Goal: Task Accomplishment & Management: Use online tool/utility

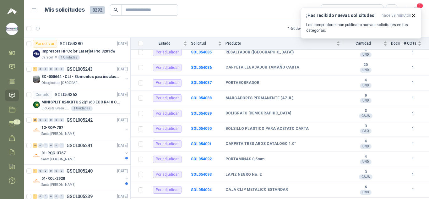
click at [13, 90] on link "Solicitudes" at bounding box center [12, 96] width 14 height 12
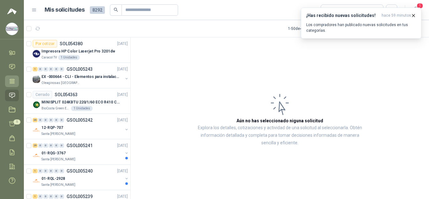
click at [12, 80] on icon at bounding box center [12, 81] width 5 height 4
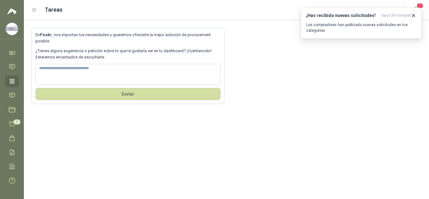
click at [35, 12] on icon at bounding box center [34, 10] width 6 height 6
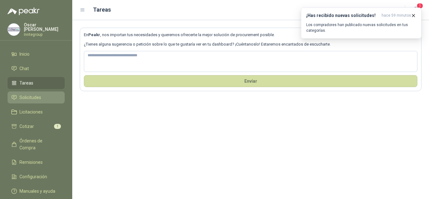
click at [34, 94] on span "Solicitudes" at bounding box center [30, 97] width 22 height 7
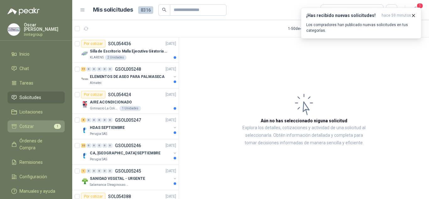
click at [33, 123] on span "Cotizar" at bounding box center [26, 126] width 14 height 7
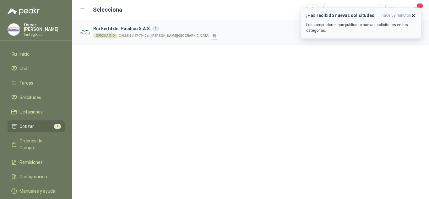
click at [414, 14] on icon "button" at bounding box center [413, 15] width 5 height 5
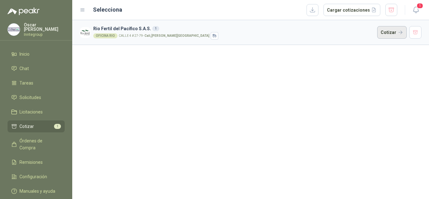
click at [386, 32] on button "Cotizar" at bounding box center [393, 32] width 30 height 13
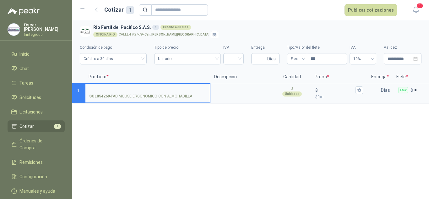
scroll to position [0, 82]
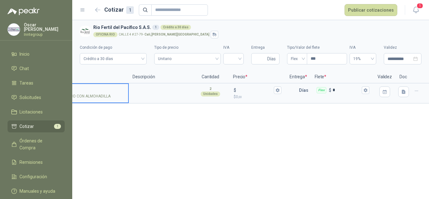
click at [415, 92] on icon "button" at bounding box center [416, 90] width 5 height 5
click at [289, 146] on div "**********" at bounding box center [250, 109] width 357 height 179
click at [20, 139] on span "Órdenes de Compra" at bounding box center [38, 144] width 39 height 14
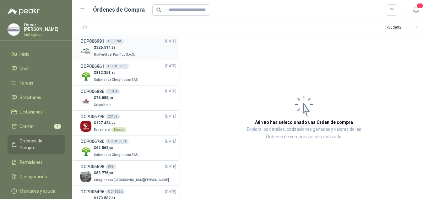
click at [111, 51] on p "Rio Fertil del Pacífico S.A.S." at bounding box center [115, 54] width 42 height 7
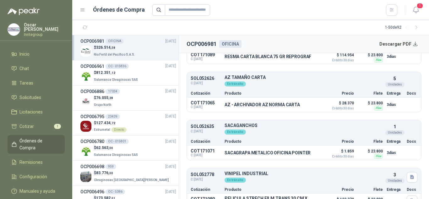
scroll to position [397, 0]
